Goal: Task Accomplishment & Management: Manage account settings

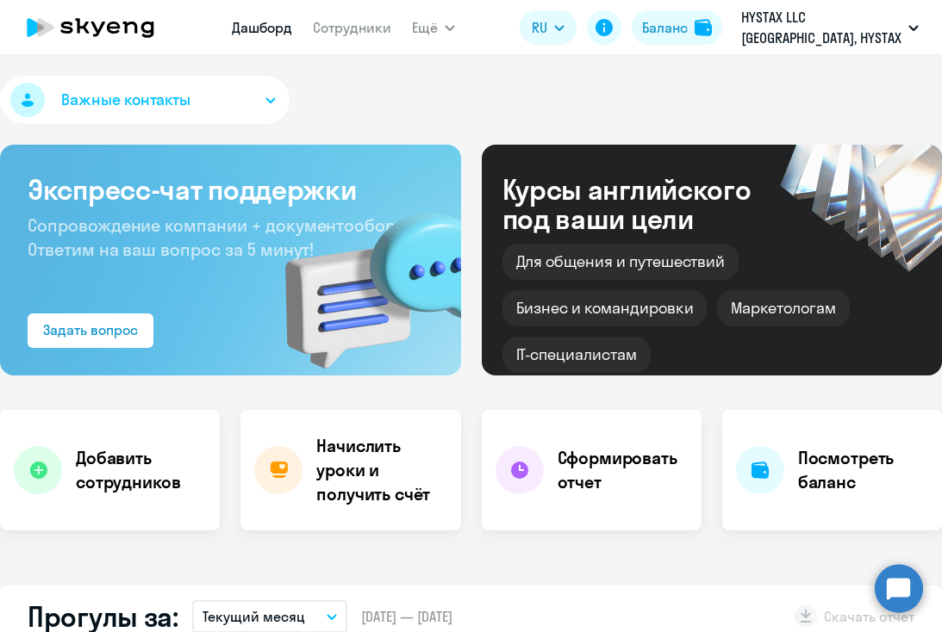
select select "30"
click at [868, 466] on h4 "Посмотреть баланс" at bounding box center [863, 470] width 130 height 48
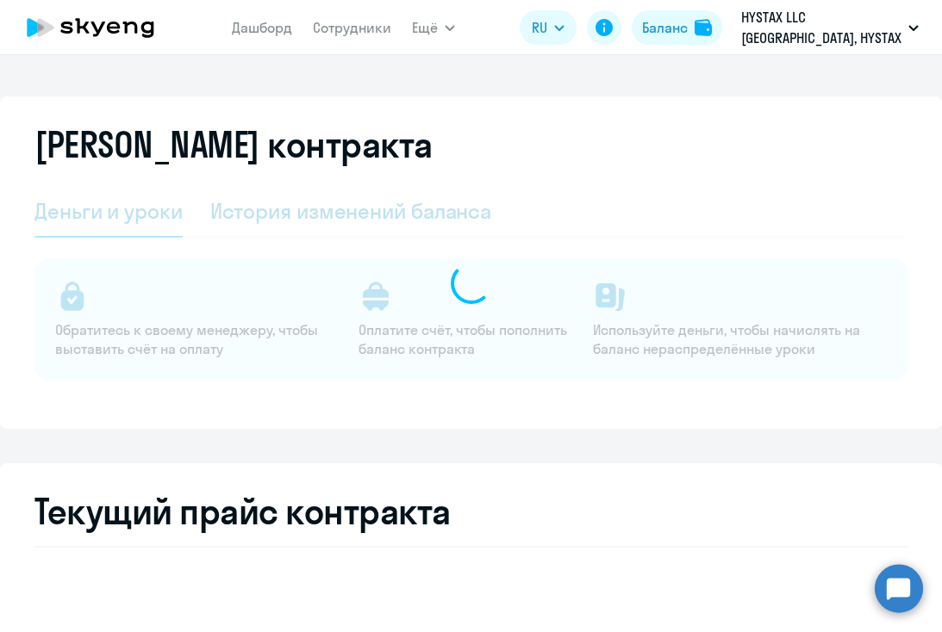
select select "english_adult_not_native_speaker"
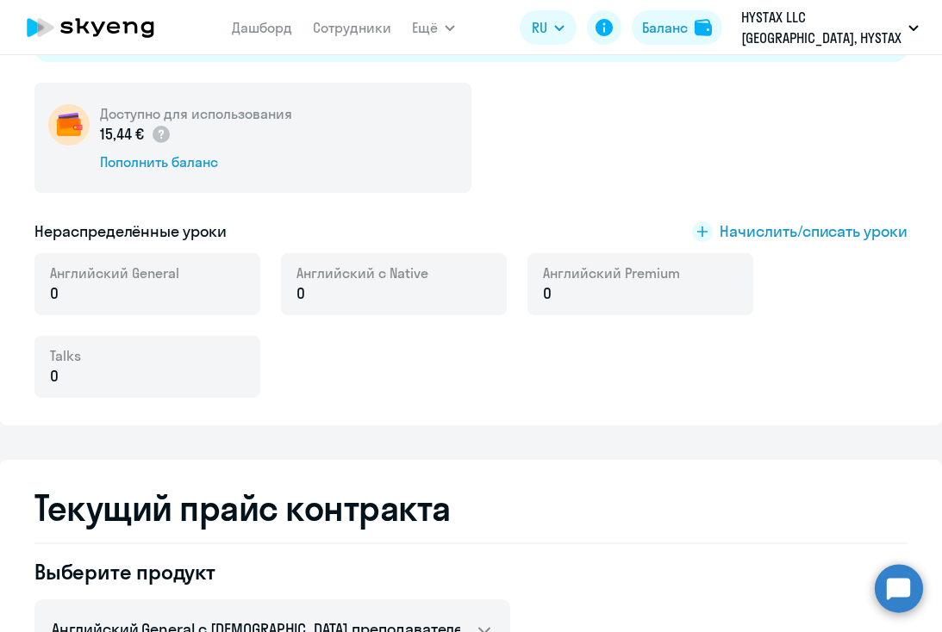
scroll to position [320, 0]
click at [769, 226] on span "Начислить/списать уроки" at bounding box center [813, 231] width 188 height 22
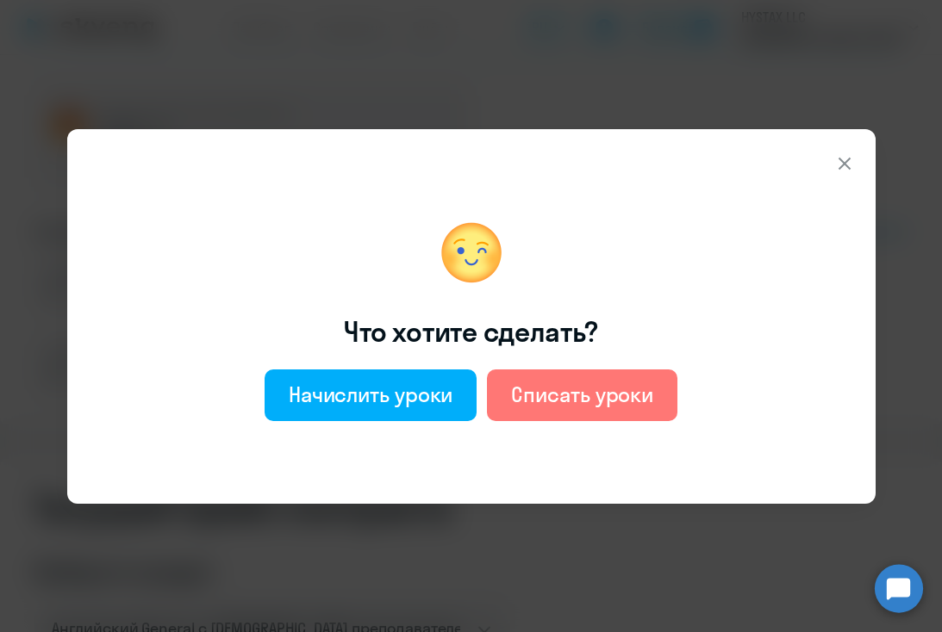
click at [847, 159] on icon at bounding box center [843, 163] width 12 height 12
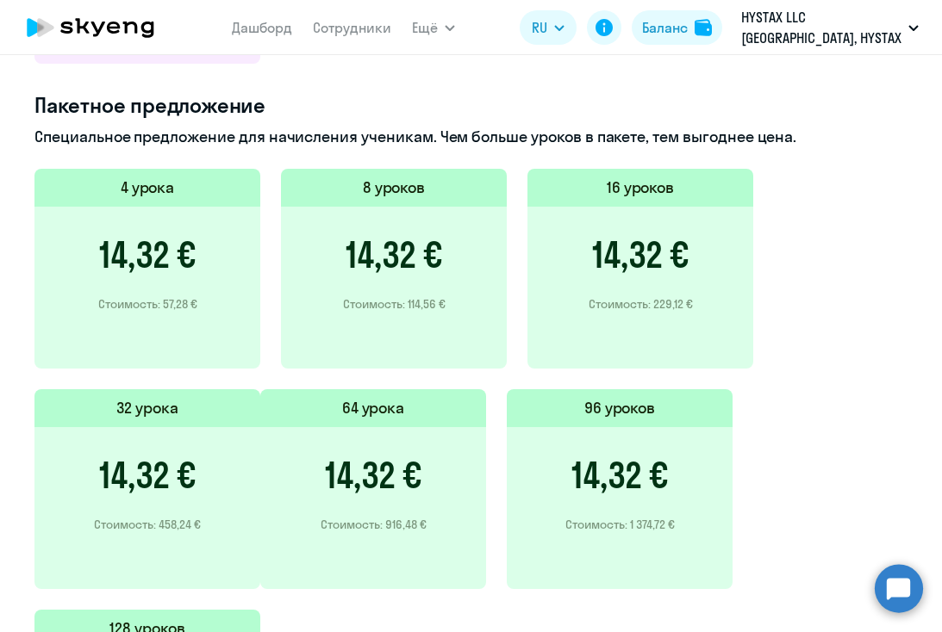
scroll to position [1216, 0]
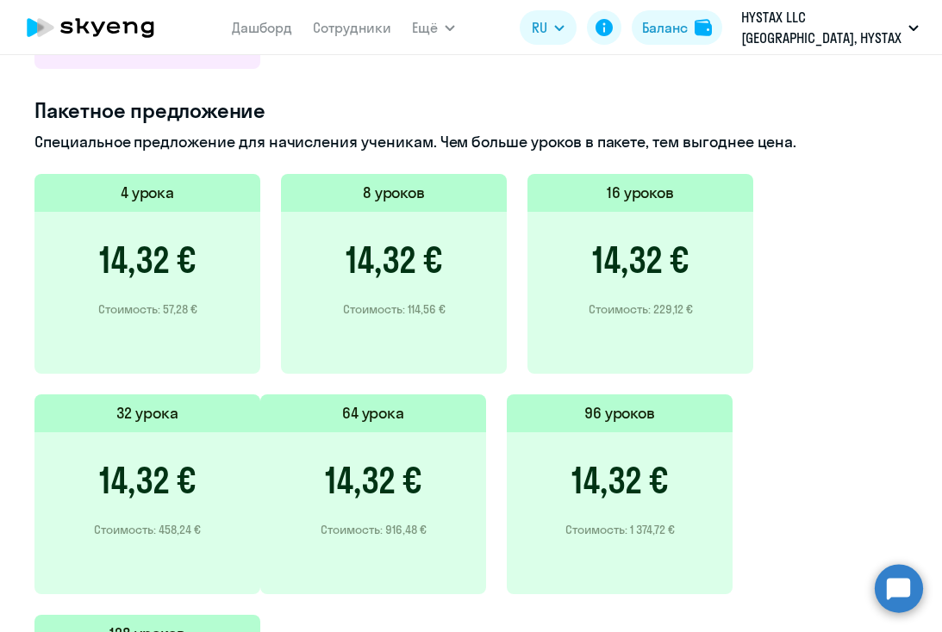
click at [222, 354] on div "14,32 € Стоимость: 57,28 €" at bounding box center [147, 293] width 226 height 162
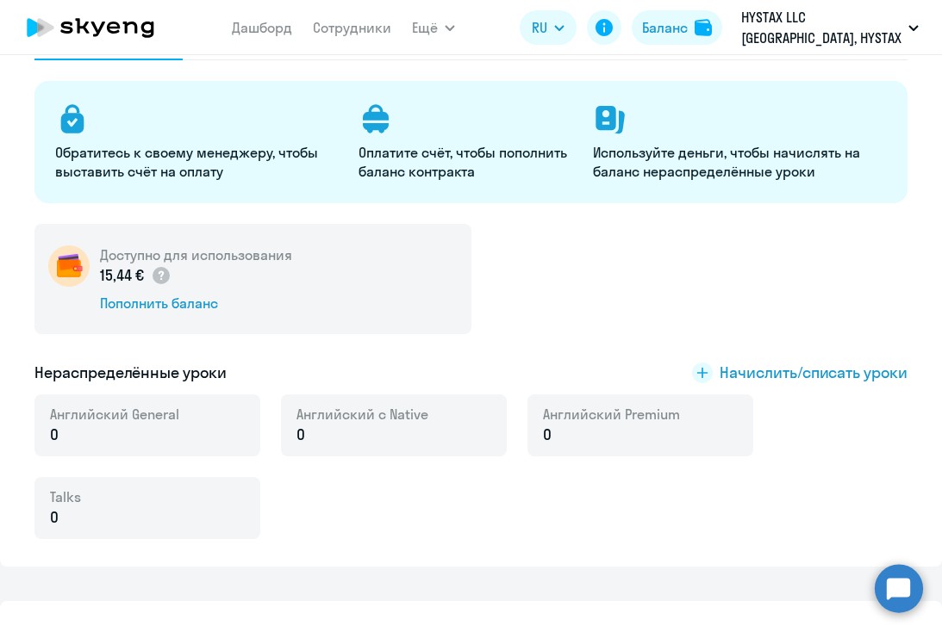
scroll to position [0, 0]
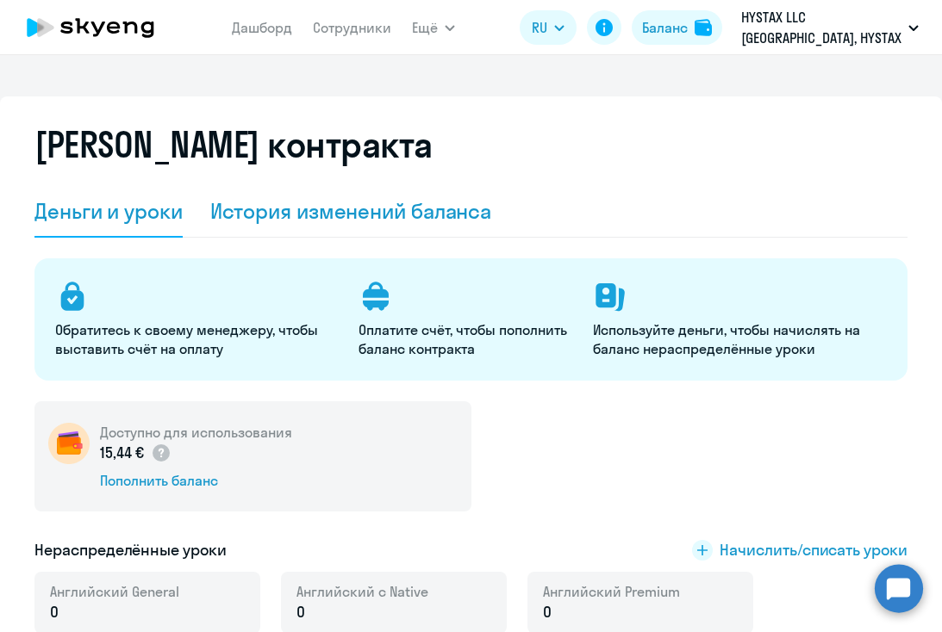
click at [427, 227] on div "История изменений баланса" at bounding box center [351, 212] width 282 height 52
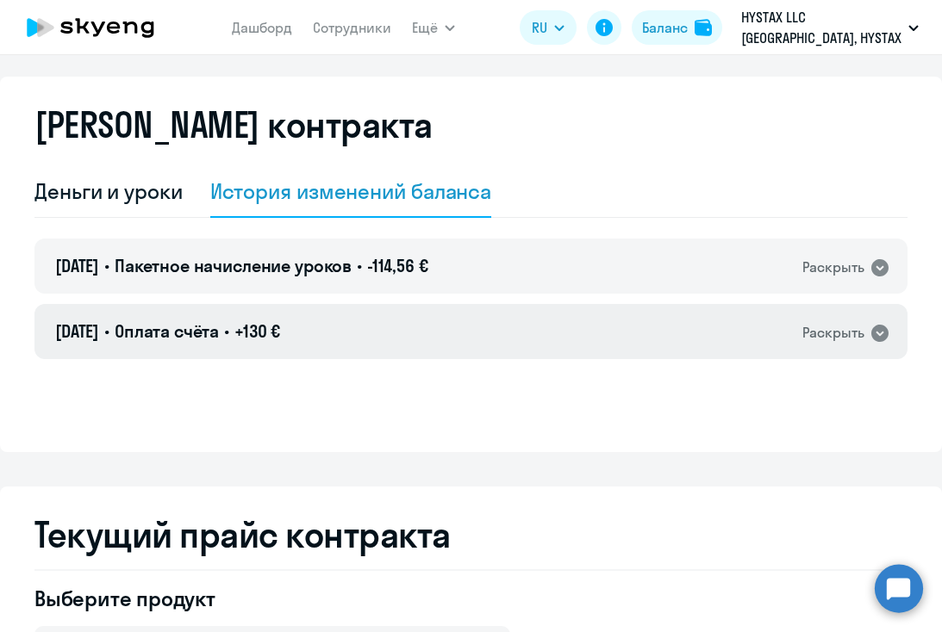
scroll to position [29, 0]
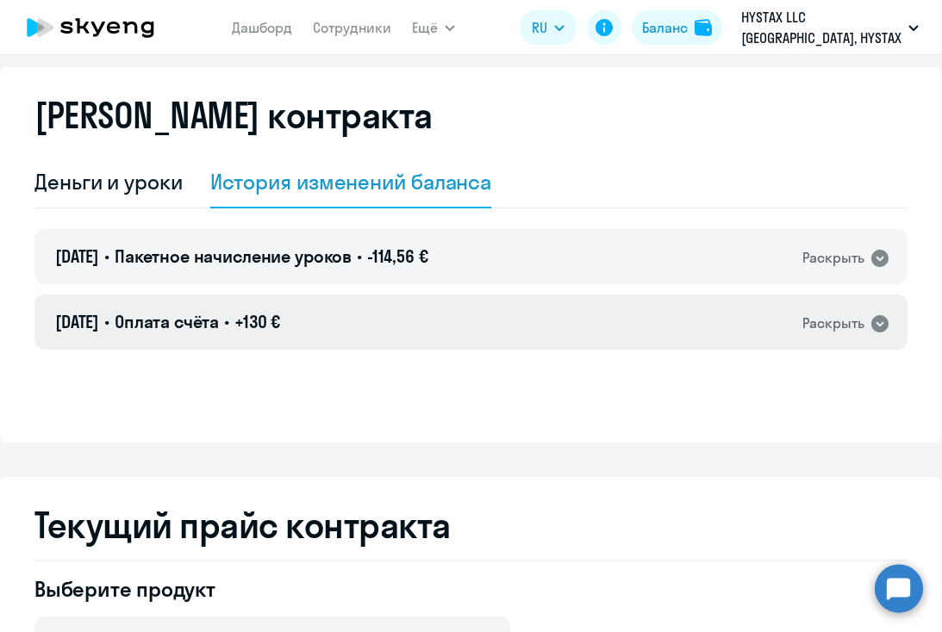
click at [837, 330] on div "Раскрыть" at bounding box center [833, 324] width 62 height 22
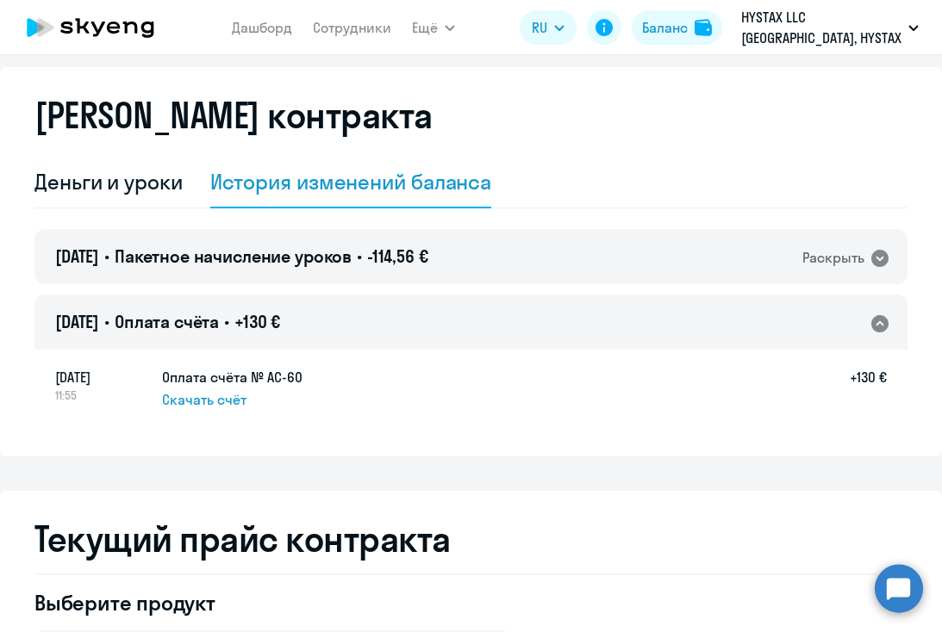
click at [837, 330] on div "Раскрыть" at bounding box center [833, 324] width 62 height 22
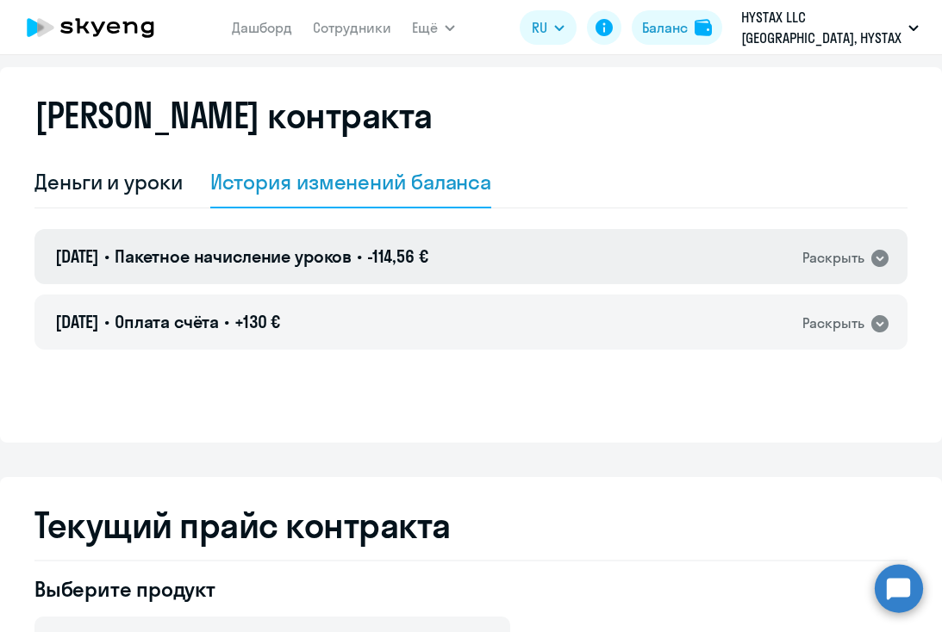
click at [852, 261] on div "Раскрыть" at bounding box center [833, 258] width 62 height 22
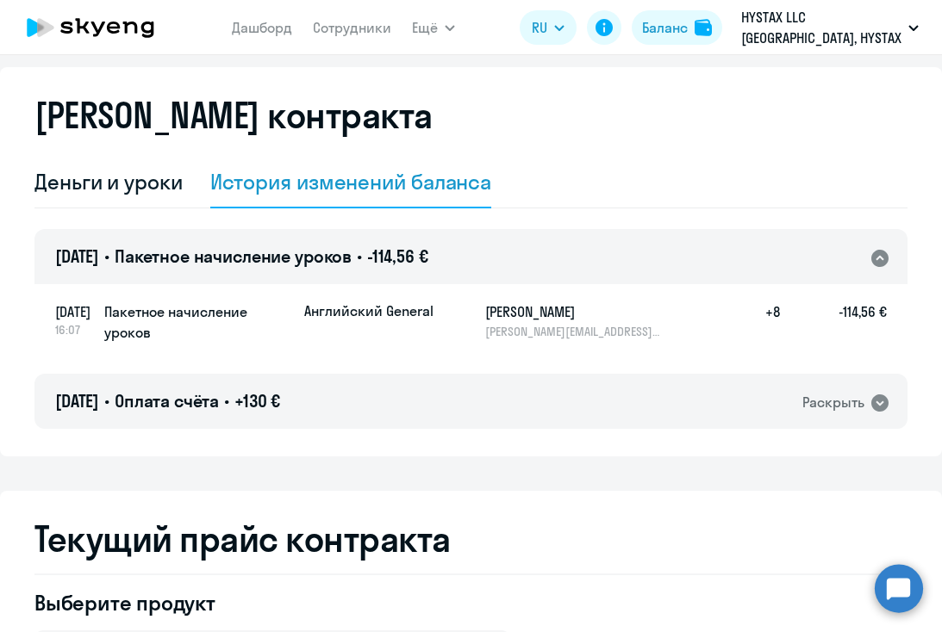
click at [852, 261] on div "Раскрыть" at bounding box center [833, 258] width 62 height 22
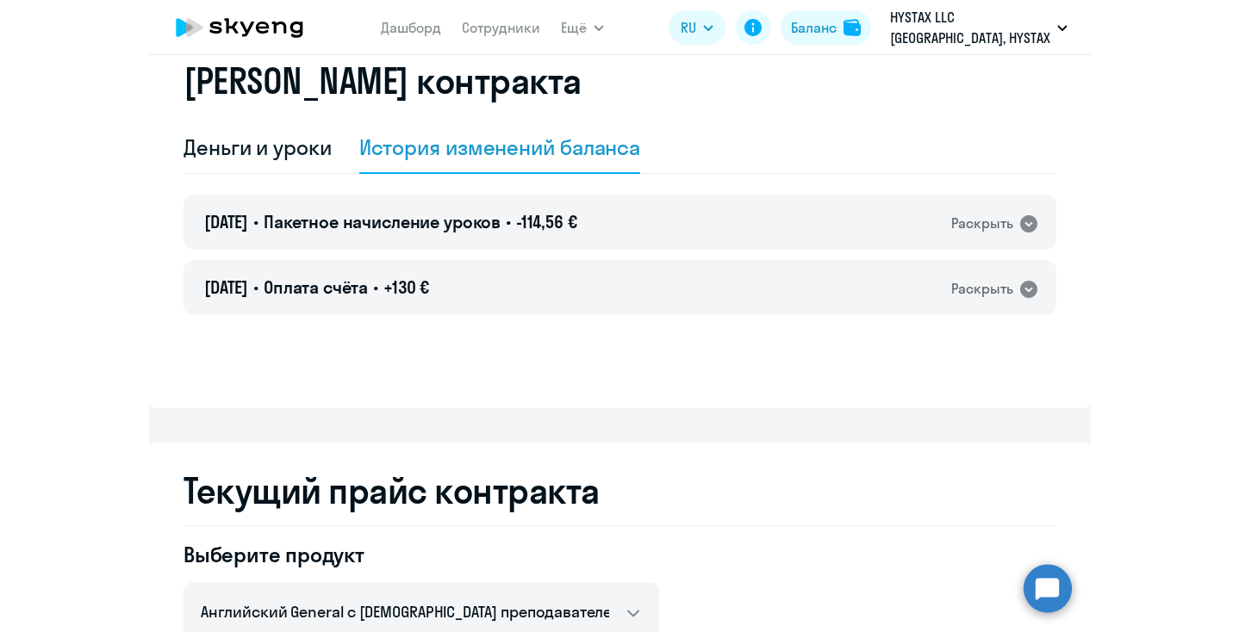
scroll to position [0, 0]
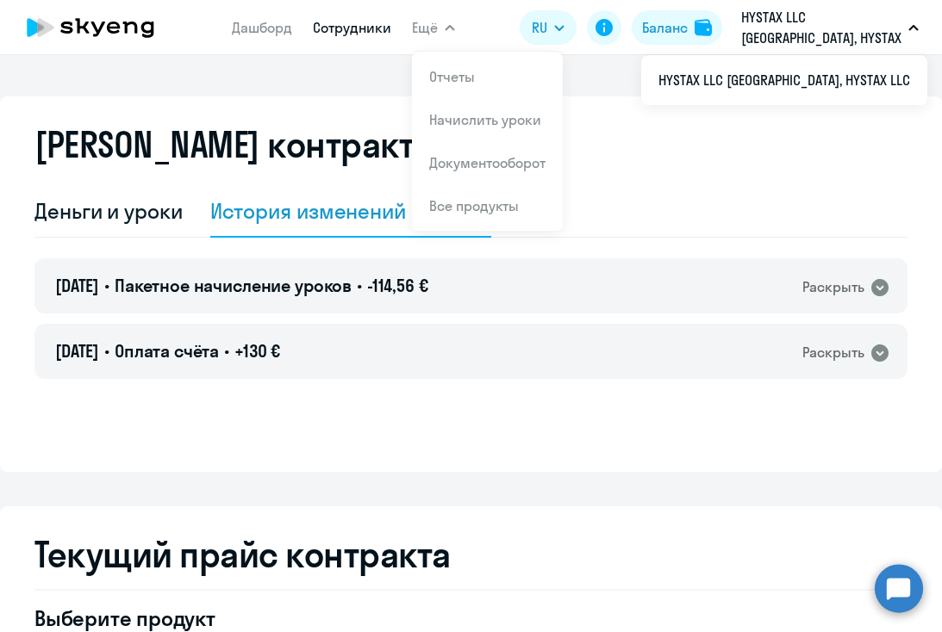
click at [364, 28] on link "Сотрудники" at bounding box center [352, 27] width 78 height 17
select select "30"
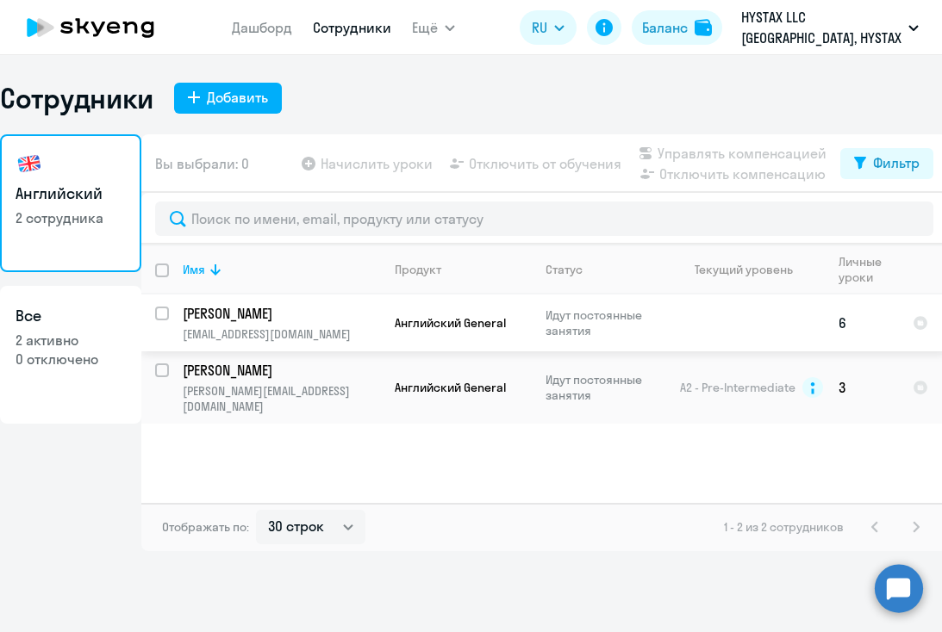
click at [166, 311] on input "select row 23948383" at bounding box center [172, 324] width 34 height 34
checkbox input "true"
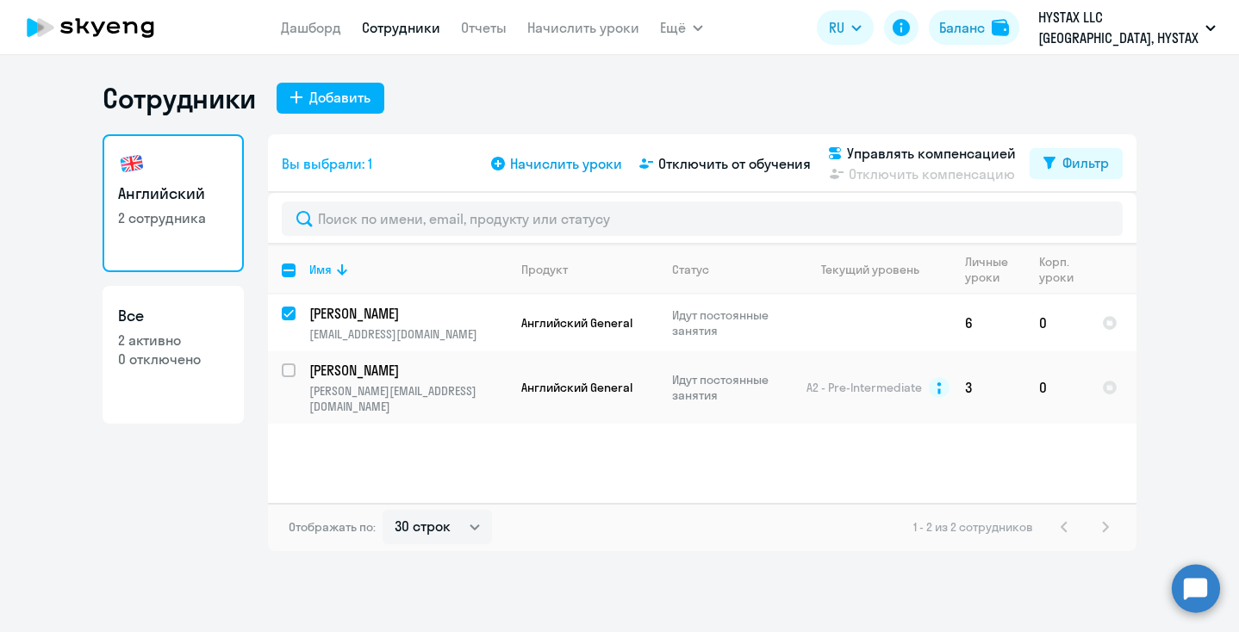
click at [582, 165] on span "Начислить уроки" at bounding box center [566, 163] width 112 height 21
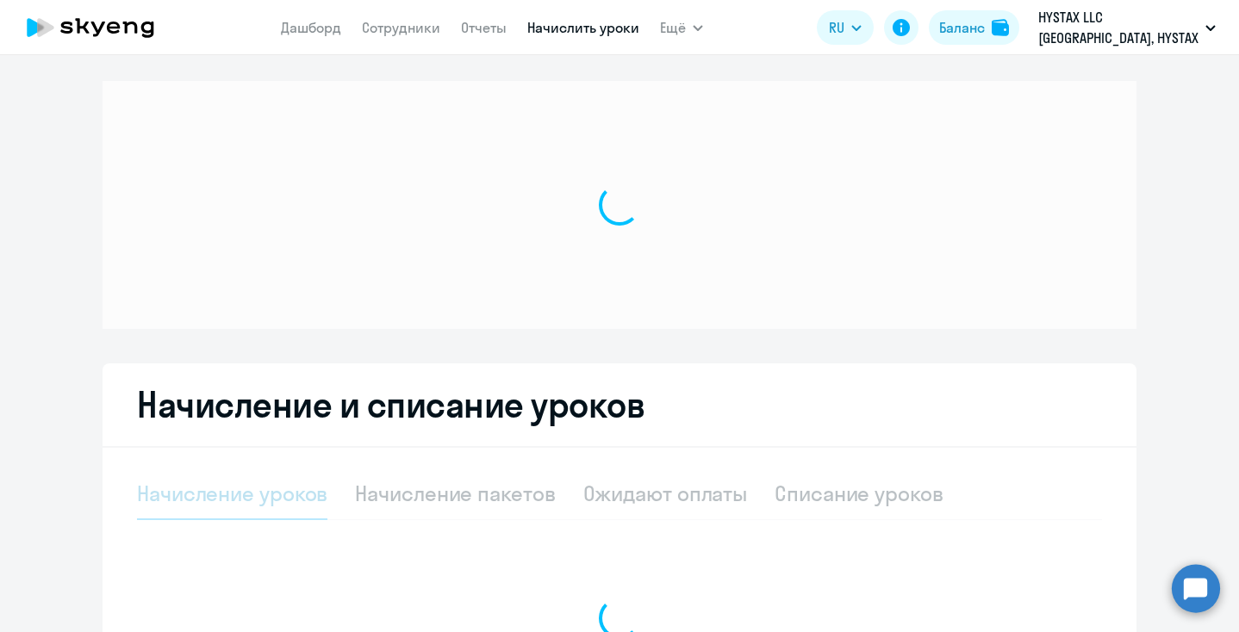
select select "10"
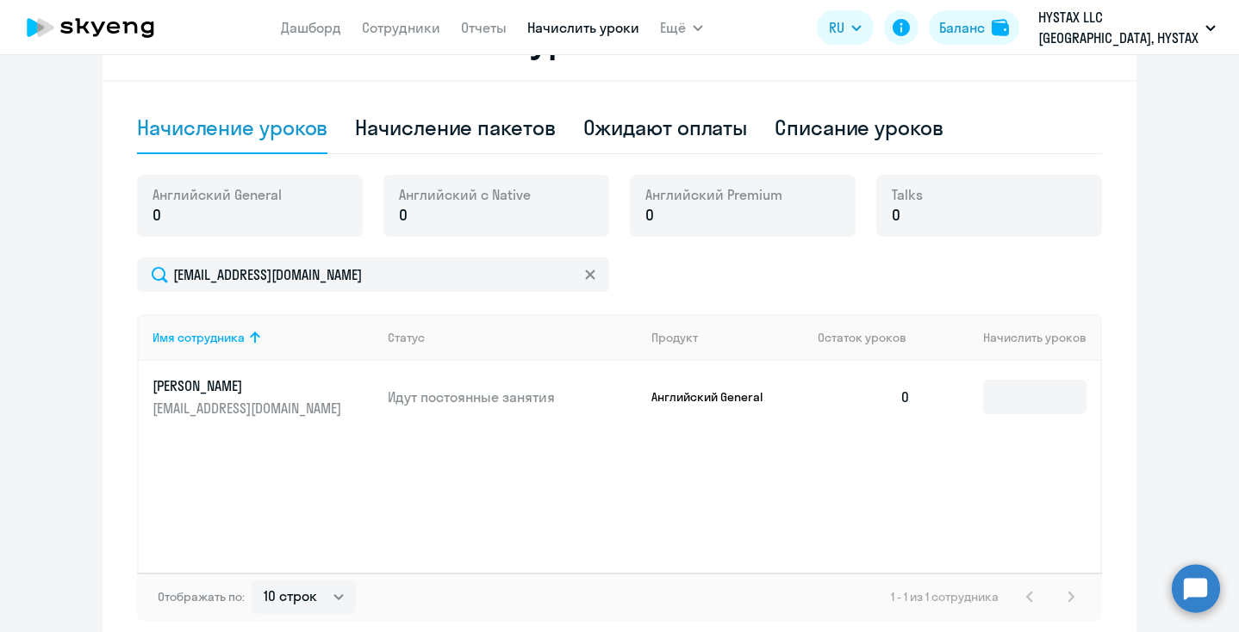
scroll to position [545, 0]
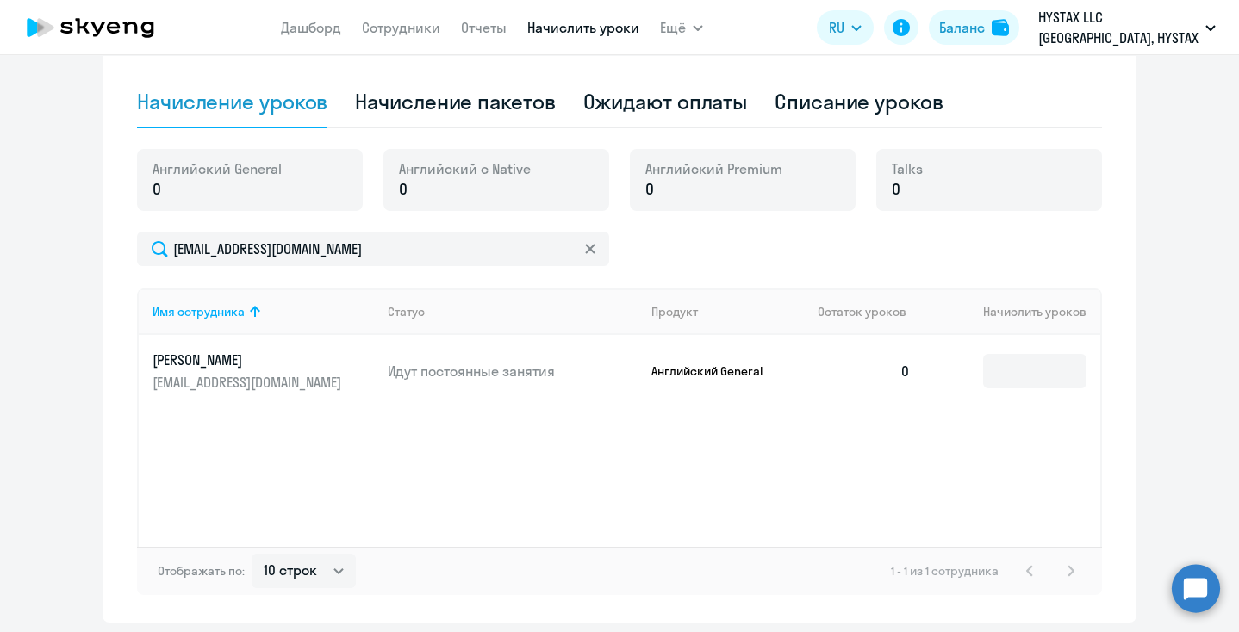
click at [488, 357] on td "Идут постоянные занятия" at bounding box center [506, 371] width 264 height 72
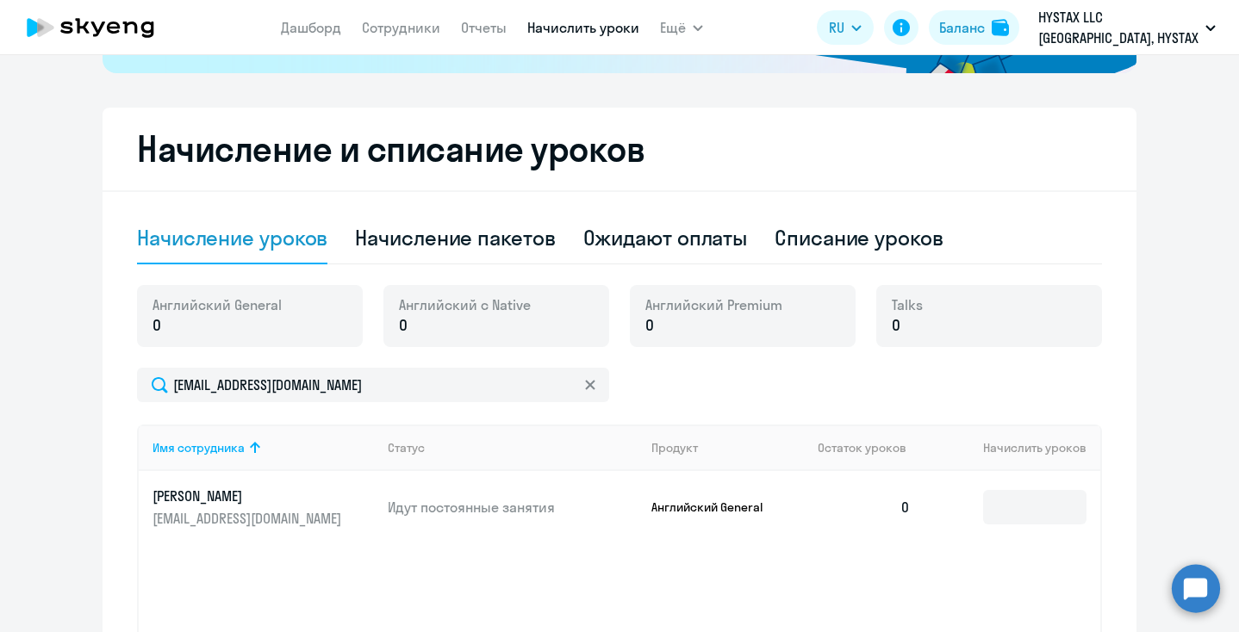
scroll to position [405, 0]
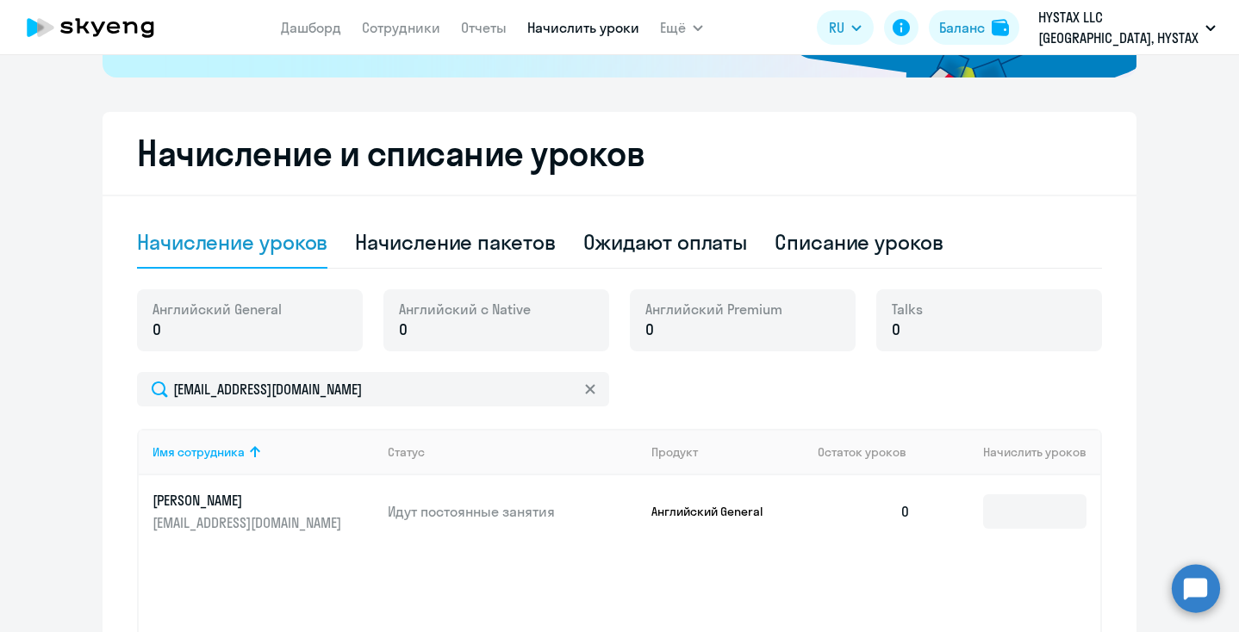
click at [260, 332] on p "0" at bounding box center [216, 330] width 129 height 22
click at [246, 320] on p "0" at bounding box center [216, 330] width 129 height 22
click at [734, 367] on div "[DEMOGRAPHIC_DATA] General 0 Английский с Native 0 Английский Premium 0 Talks 0" at bounding box center [619, 330] width 965 height 83
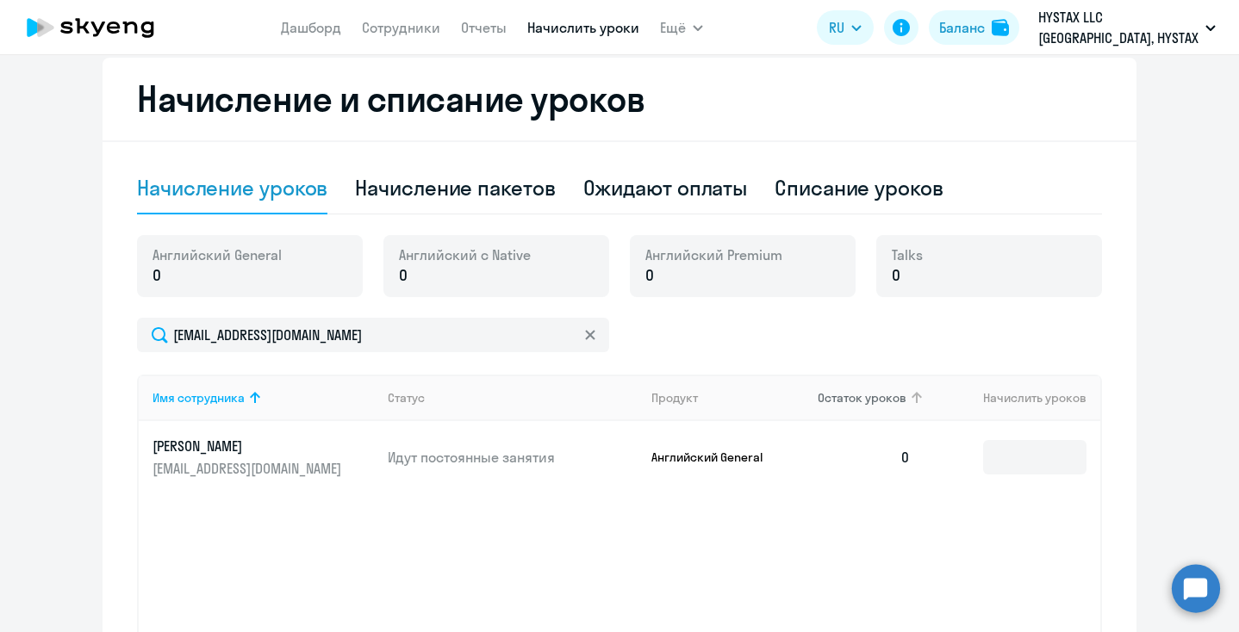
scroll to position [462, 0]
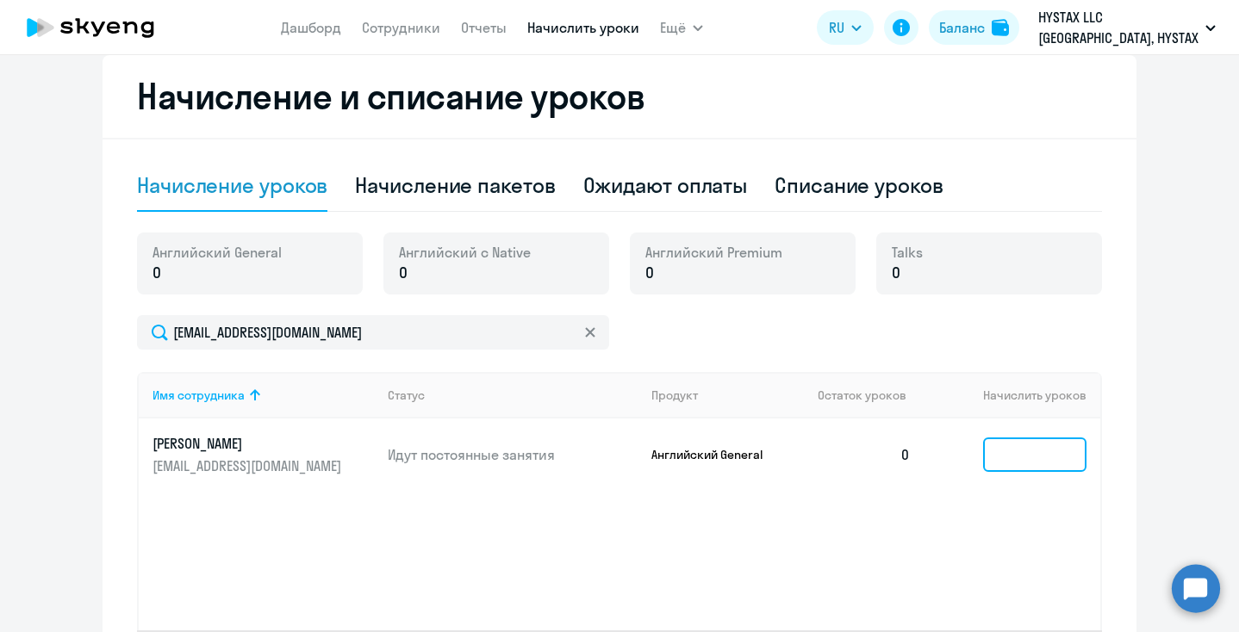
click at [941, 454] on input at bounding box center [1034, 455] width 103 height 34
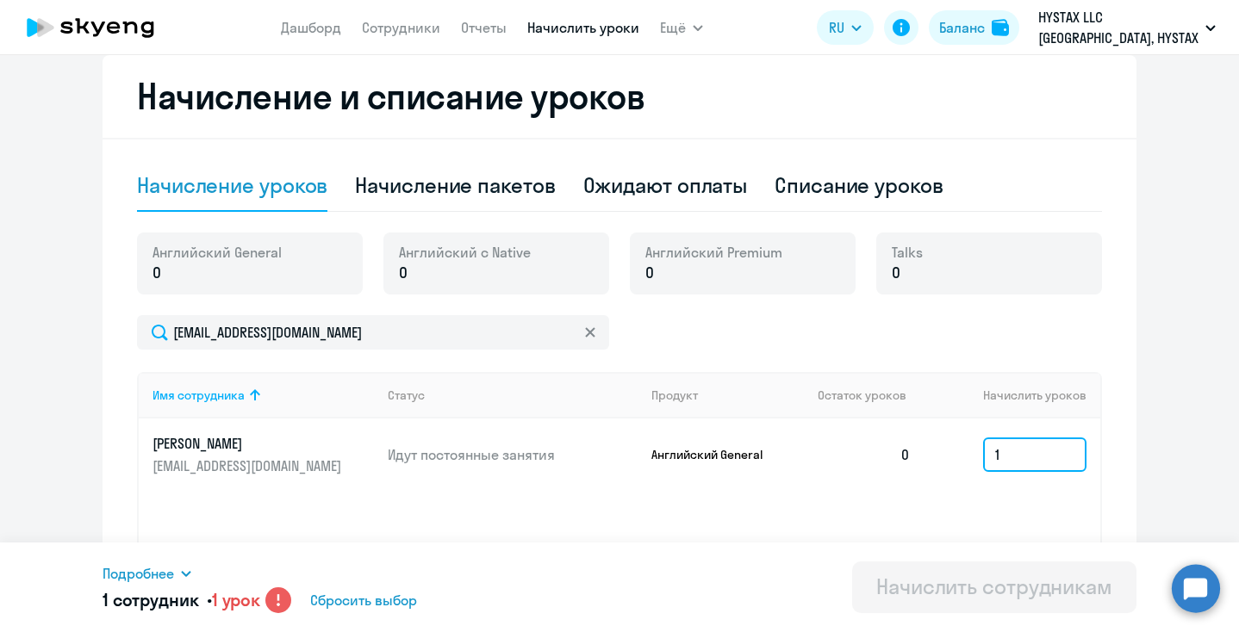
scroll to position [605, 0]
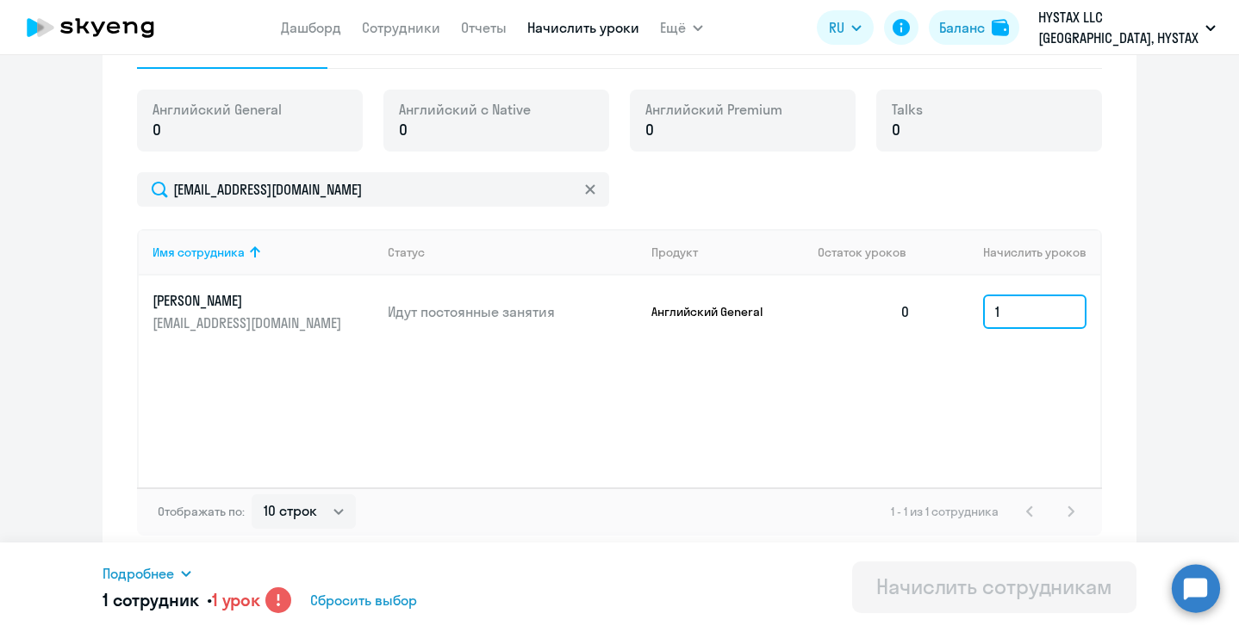
type input "1"
click at [284, 603] on circle at bounding box center [278, 601] width 26 height 26
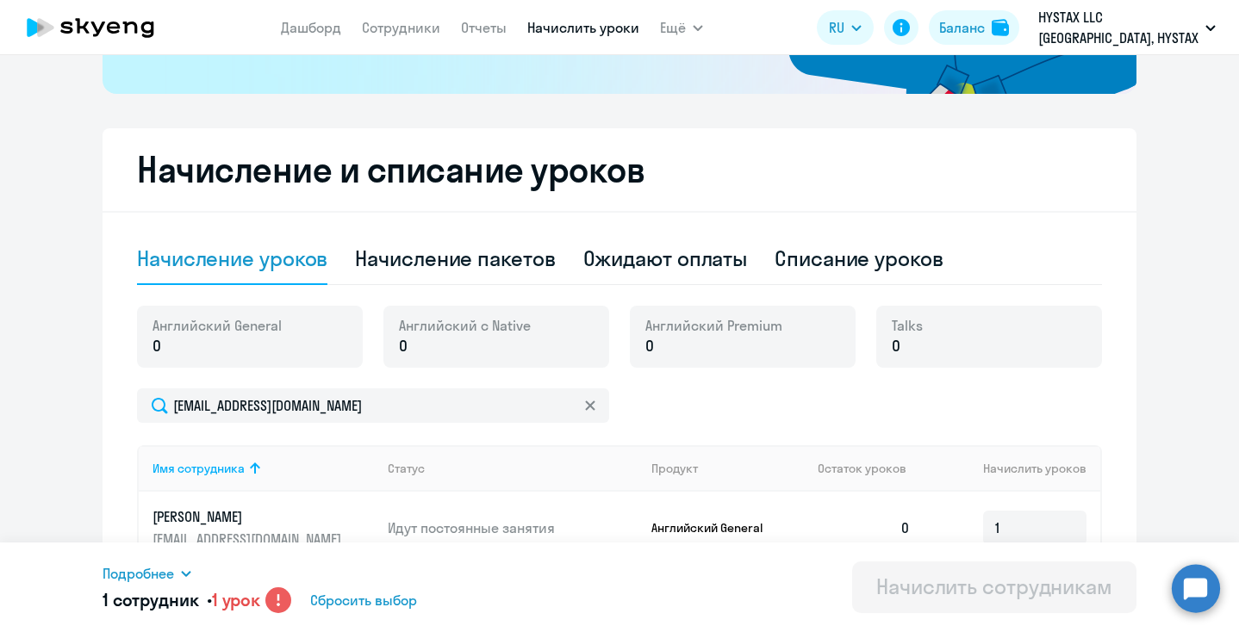
scroll to position [382, 0]
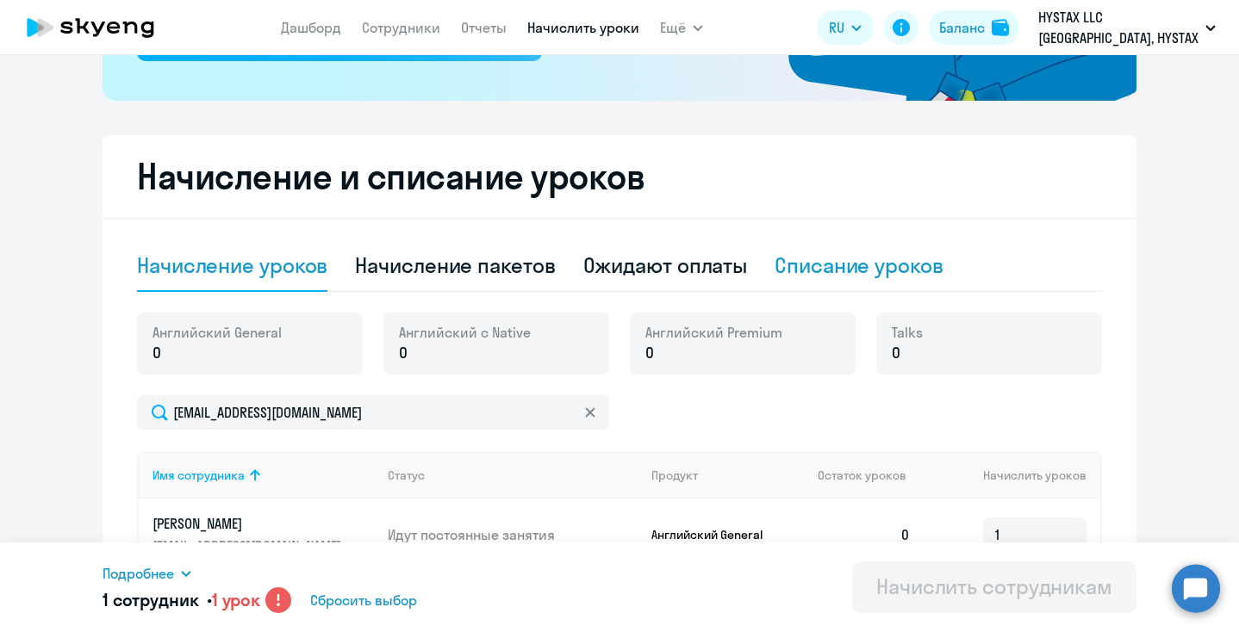
click at [850, 263] on div "Списание уроков" at bounding box center [858, 266] width 169 height 28
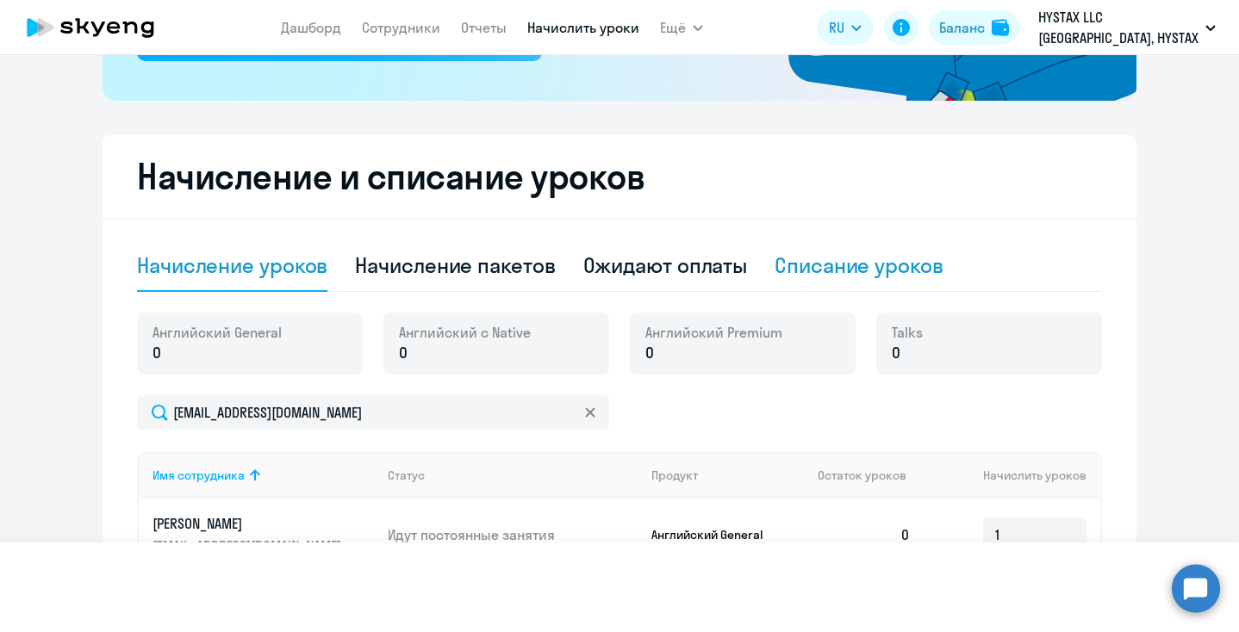
select select "10"
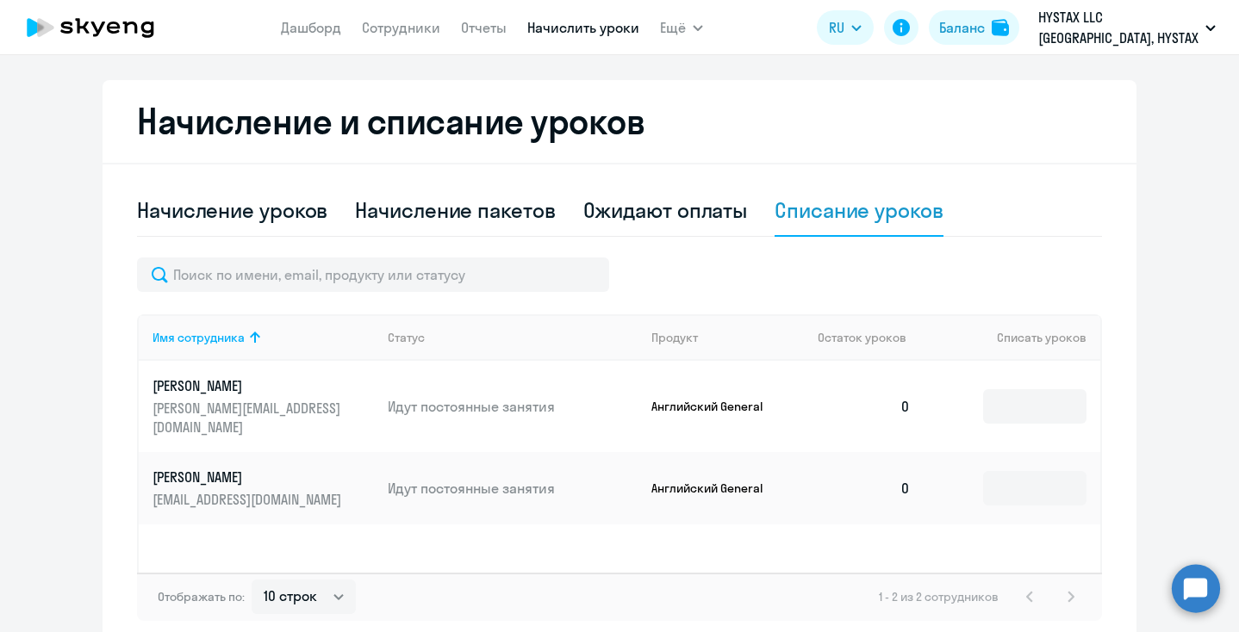
scroll to position [443, 0]
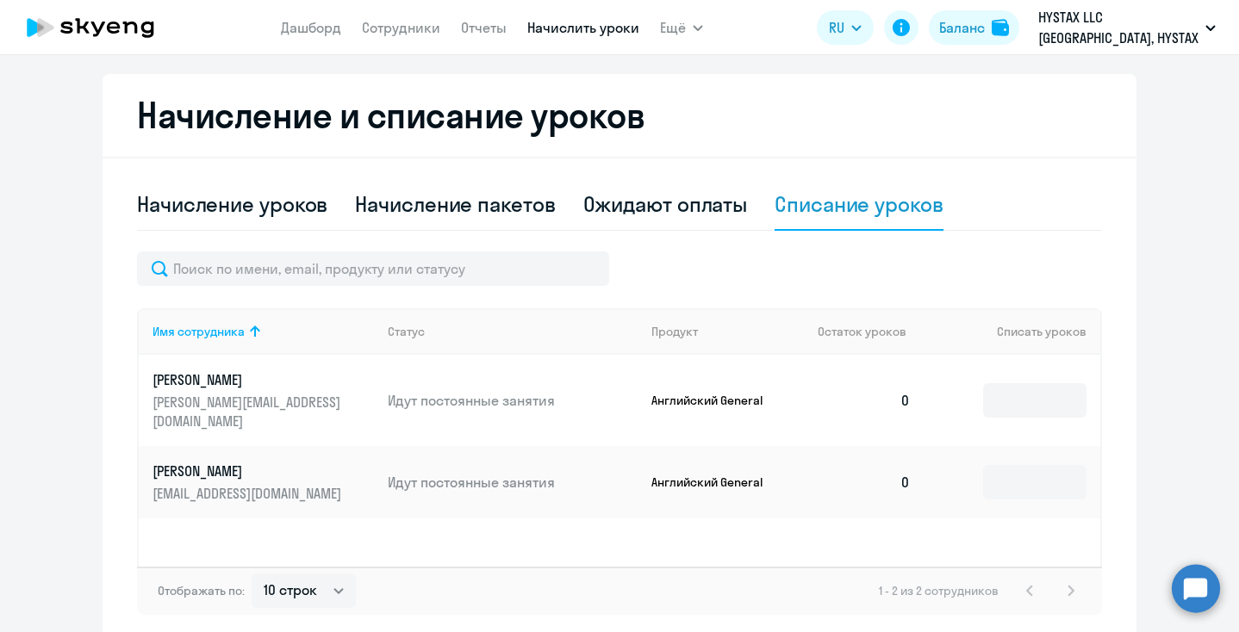
click at [481, 473] on p "Идут постоянные занятия" at bounding box center [513, 482] width 250 height 19
click at [470, 209] on div "Начисление пакетов" at bounding box center [455, 204] width 200 height 28
select select "10"
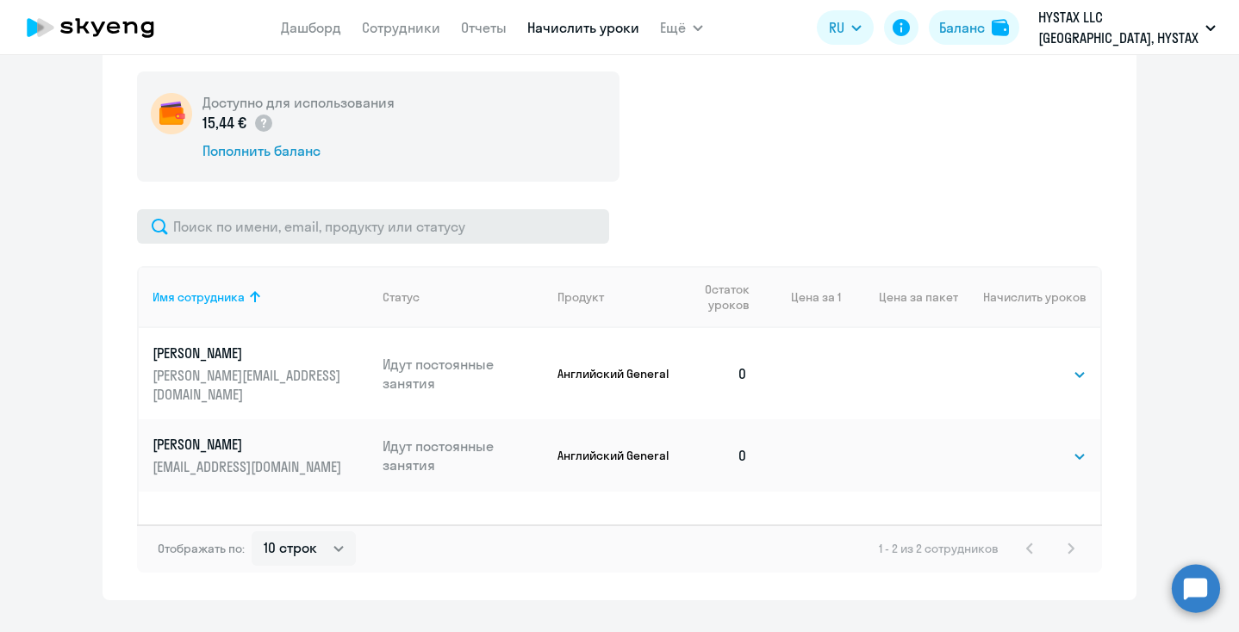
scroll to position [638, 0]
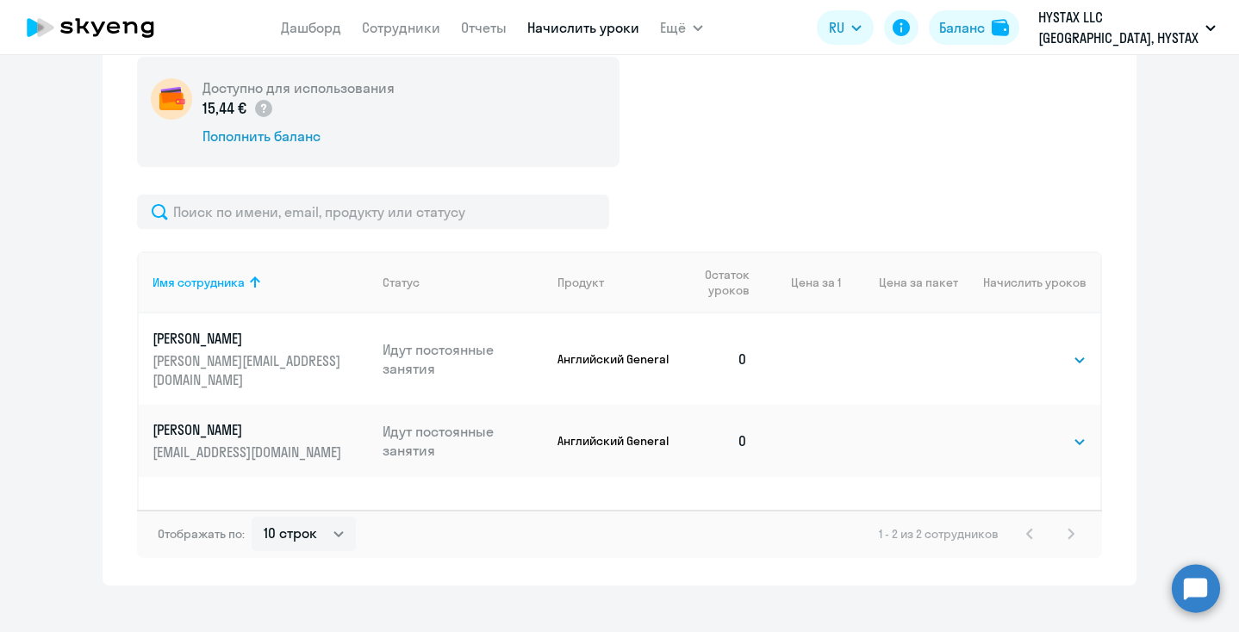
click at [226, 112] on p "15,44 €" at bounding box center [238, 108] width 72 height 22
click at [259, 140] on div "Пополнить баланс" at bounding box center [298, 136] width 192 height 19
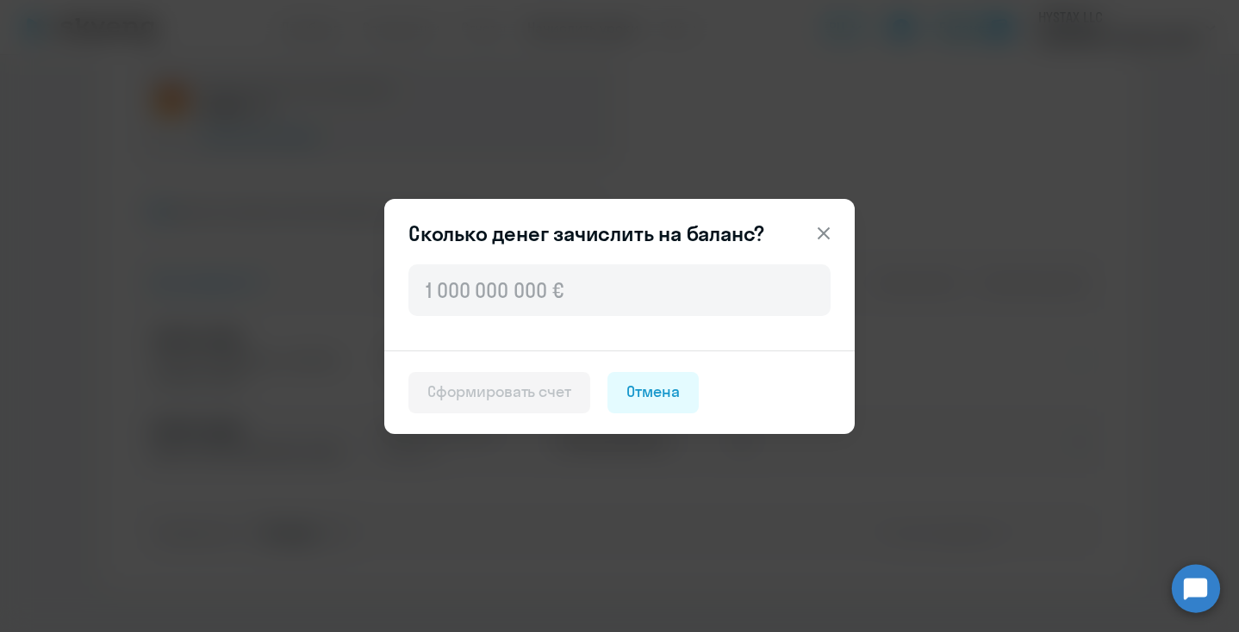
click at [824, 233] on icon at bounding box center [824, 233] width 12 height 12
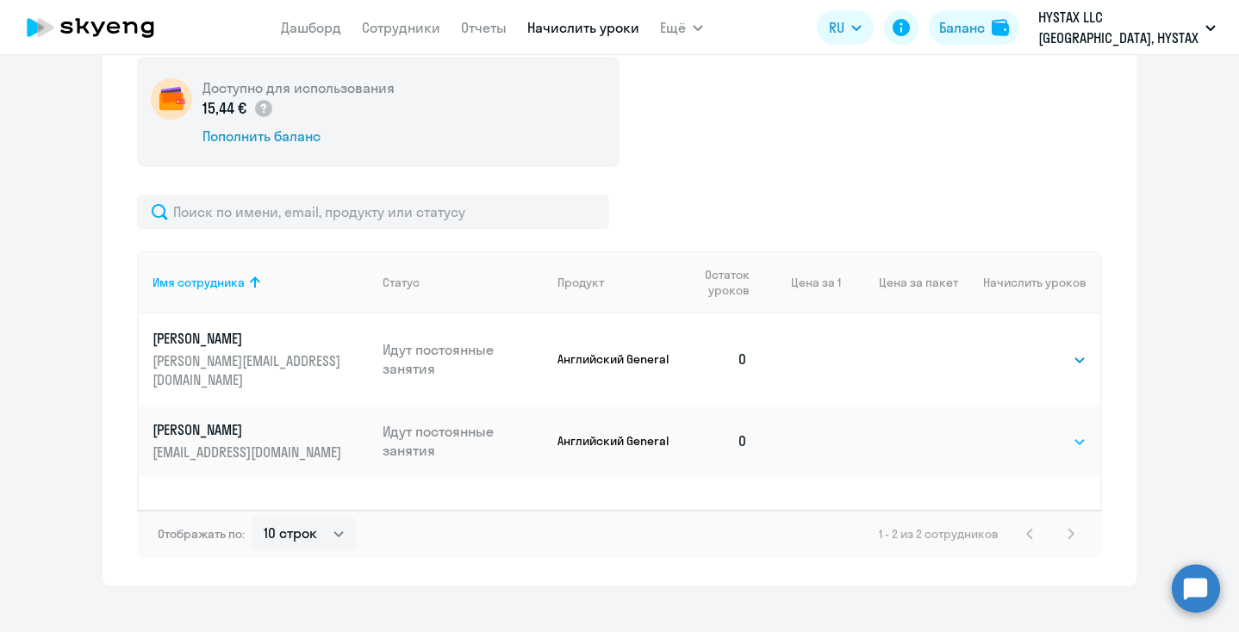
click at [941, 432] on select "Выбрать 4 8 16 32 64 96 128" at bounding box center [1051, 442] width 71 height 21
